Goal: Check status: Check status

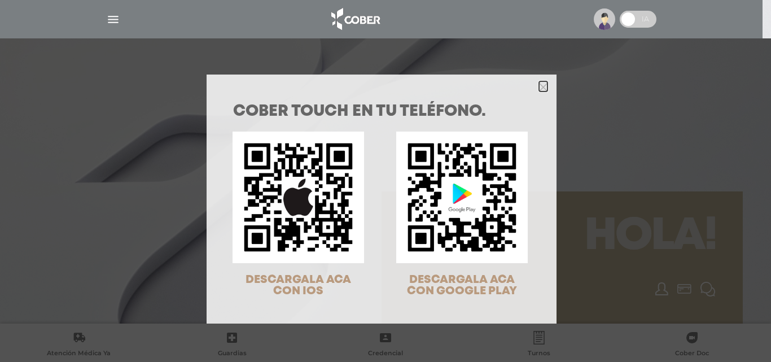
click at [539, 83] on icon "Close" at bounding box center [543, 87] width 8 height 8
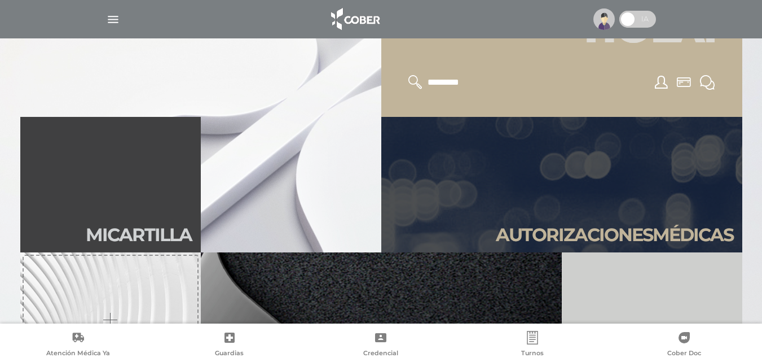
scroll to position [226, 0]
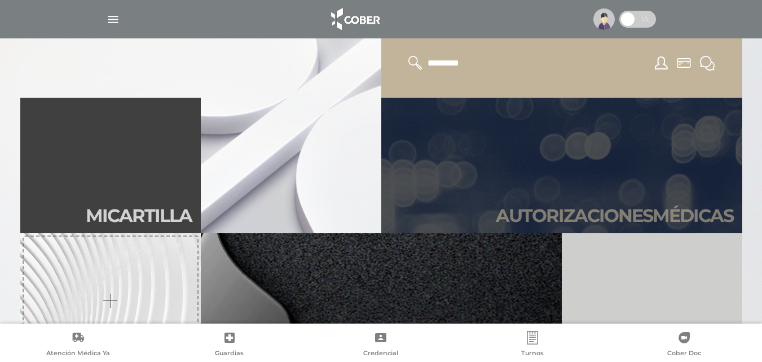
click at [568, 181] on link "Autori zaciones médicas" at bounding box center [561, 165] width 361 height 135
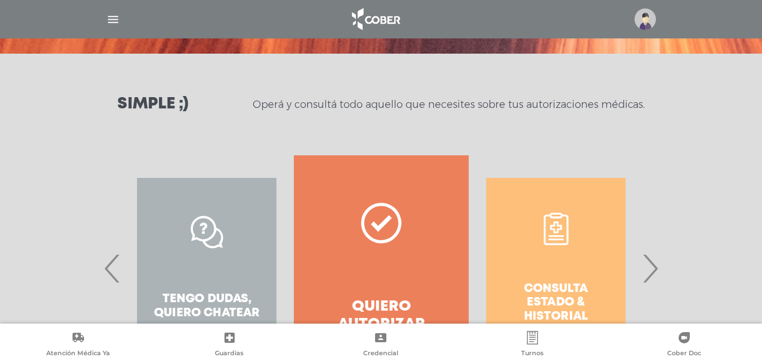
scroll to position [169, 0]
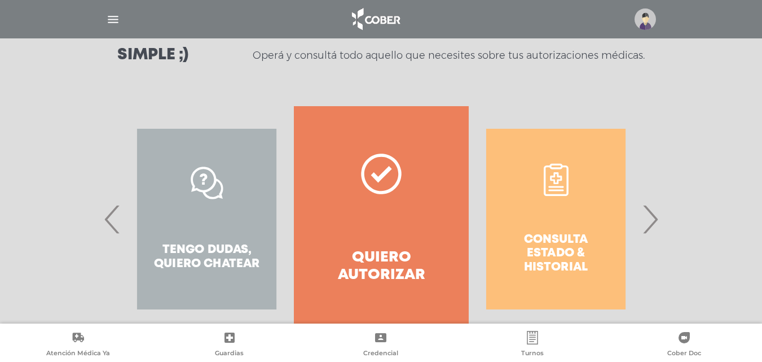
click at [657, 217] on span "›" at bounding box center [650, 218] width 22 height 61
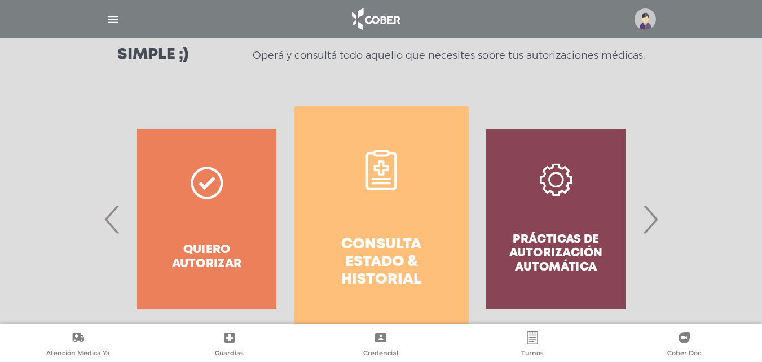
click at [386, 216] on link "Consulta estado & historial" at bounding box center [382, 219] width 174 height 226
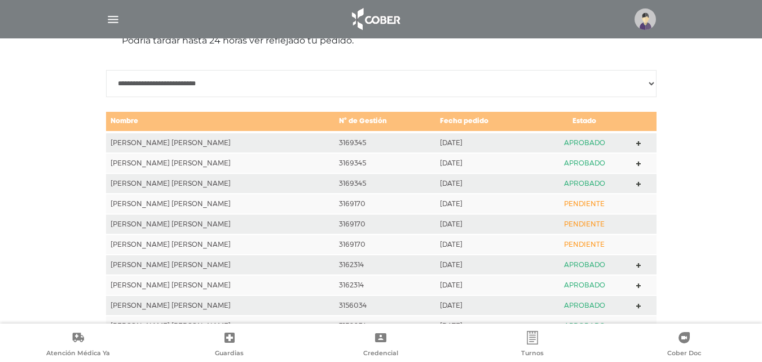
scroll to position [557, 0]
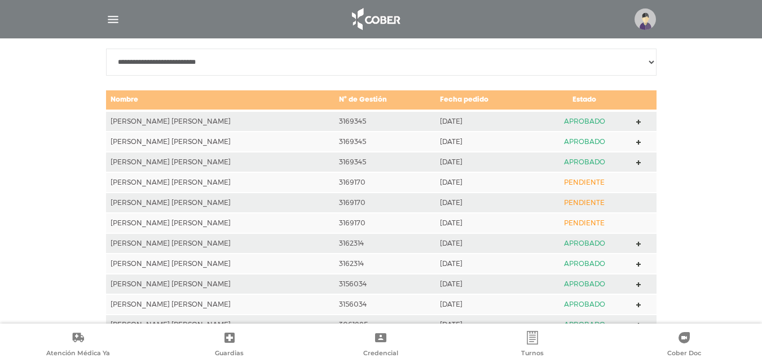
click at [636, 159] on icon at bounding box center [638, 161] width 5 height 8
click at [636, 163] on icon at bounding box center [638, 162] width 5 height 5
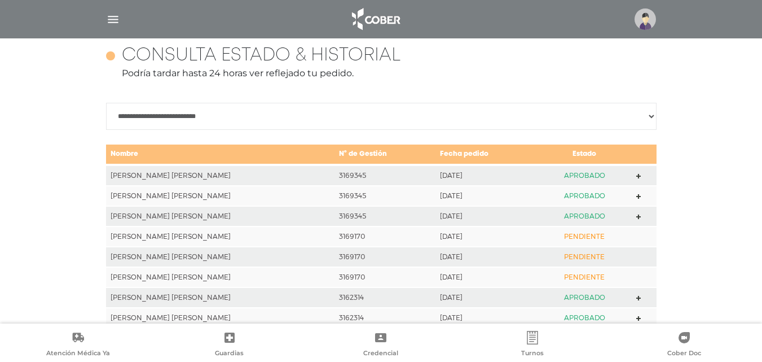
scroll to position [501, 0]
